Goal: Navigation & Orientation: Find specific page/section

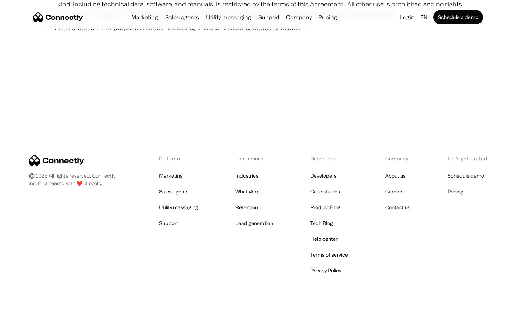
scroll to position [2633, 0]
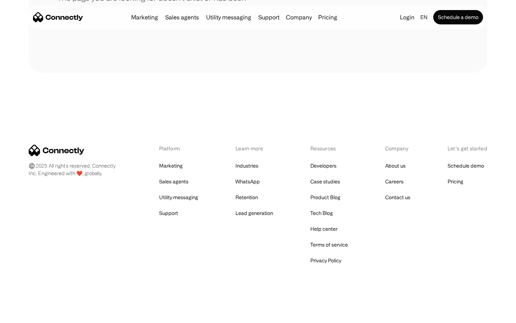
scroll to position [131, 0]
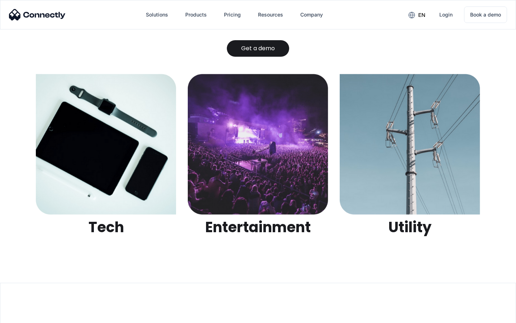
scroll to position [2261, 0]
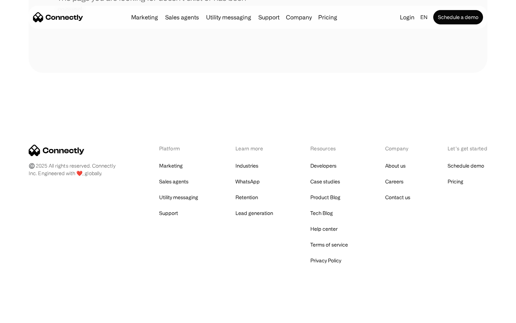
scroll to position [131, 0]
